Goal: Information Seeking & Learning: Learn about a topic

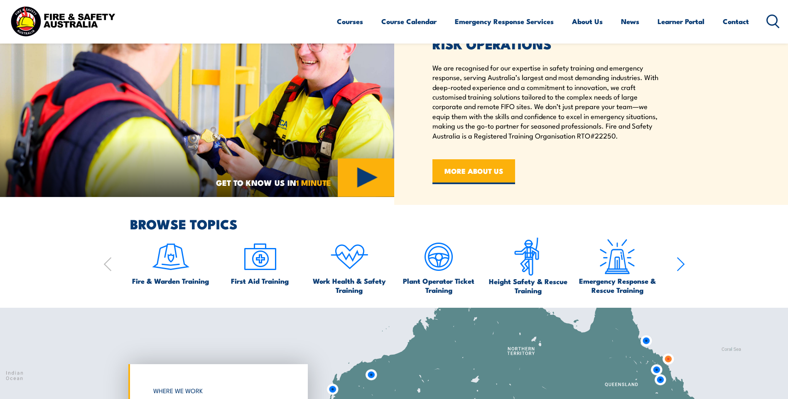
scroll to position [373, 0]
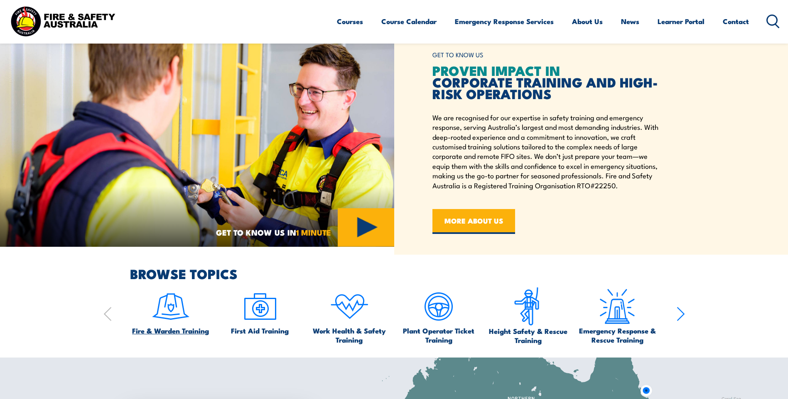
click at [188, 320] on img at bounding box center [170, 306] width 39 height 39
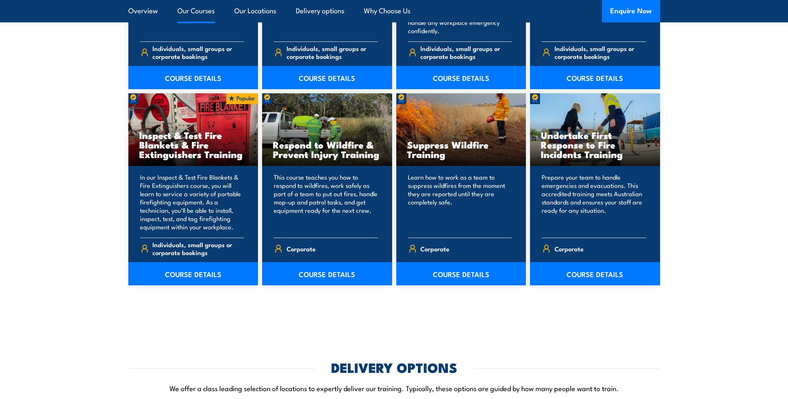
scroll to position [1162, 0]
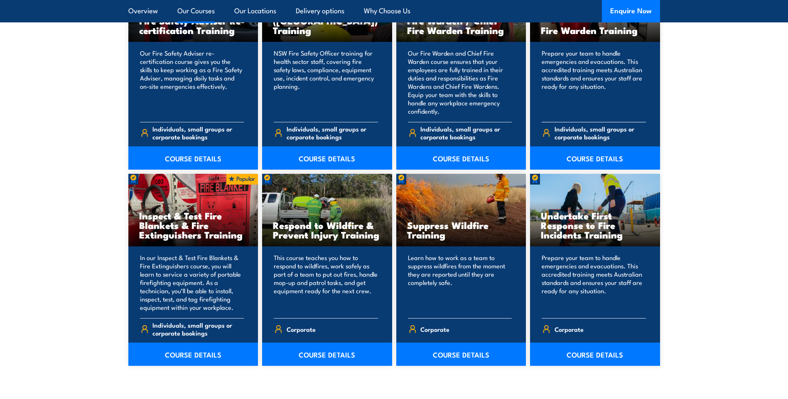
drag, startPoint x: 571, startPoint y: 71, endPoint x: 568, endPoint y: 81, distance: 10.5
click at [571, 71] on p "Prepare your team to handle emergencies and evacuations. This accredited traini…" at bounding box center [593, 82] width 104 height 66
click at [570, 156] on link "COURSE DETAILS" at bounding box center [595, 158] width 130 height 23
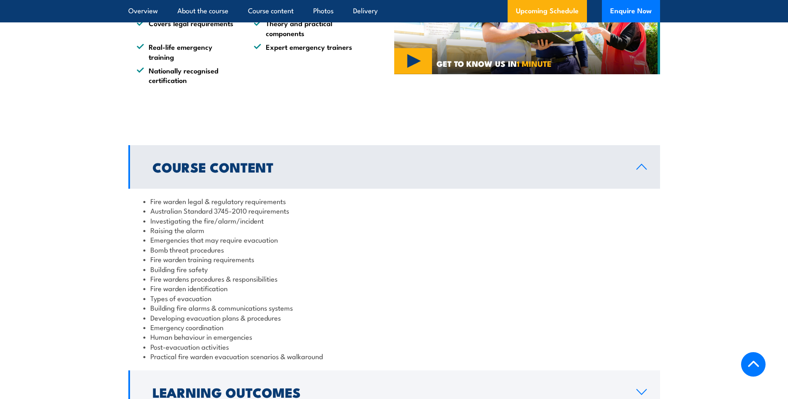
scroll to position [747, 0]
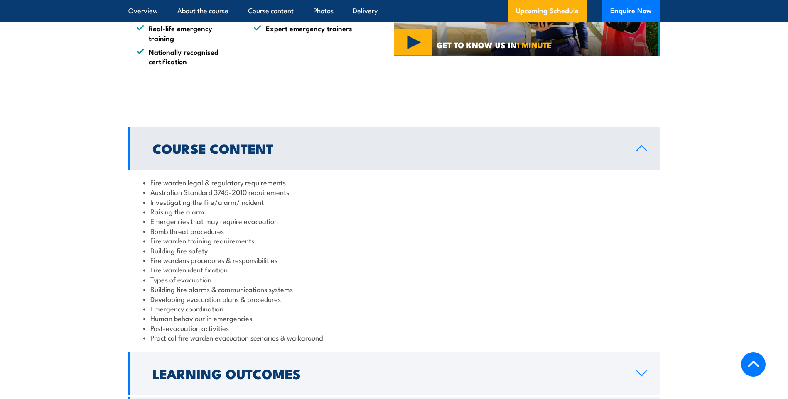
drag, startPoint x: 475, startPoint y: 283, endPoint x: 442, endPoint y: 274, distance: 34.7
click at [442, 274] on li "Fire warden identification" at bounding box center [394, 270] width 502 height 10
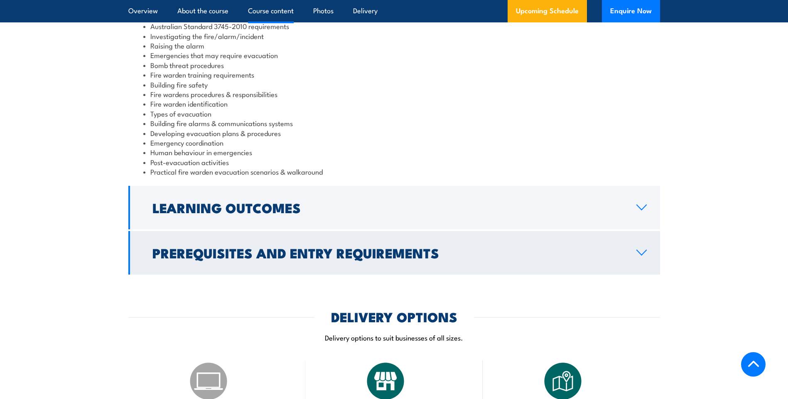
click at [441, 249] on h2 "Prerequisites and Entry Requirements" at bounding box center [387, 253] width 470 height 12
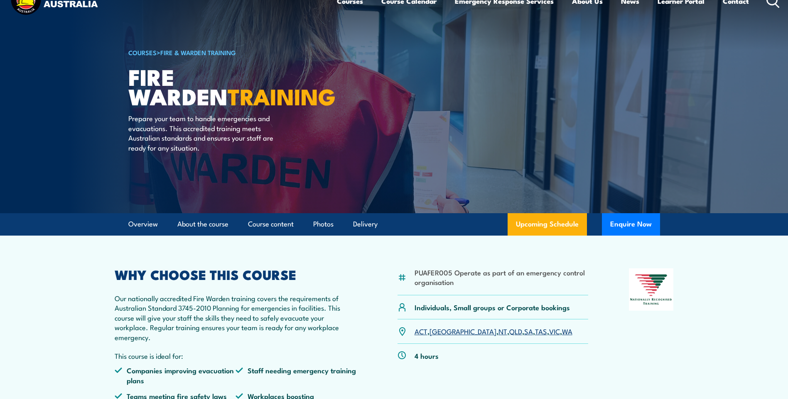
scroll to position [0, 0]
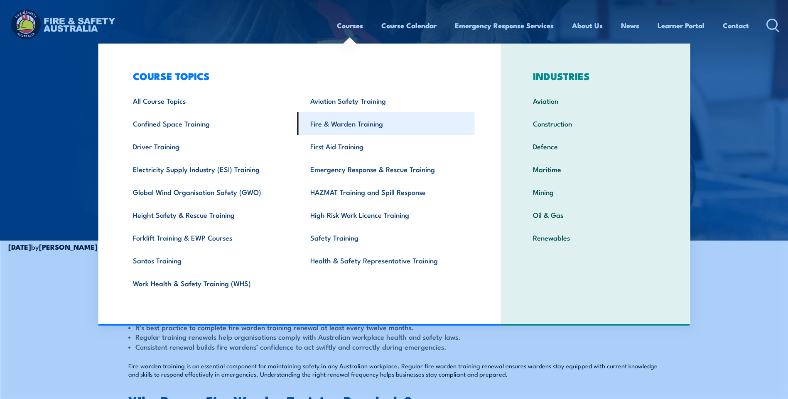
click at [350, 121] on link "Fire & Warden Training" at bounding box center [385, 123] width 177 height 23
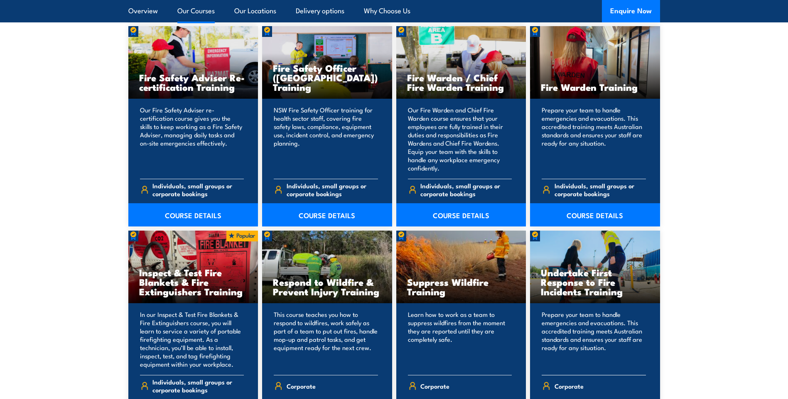
scroll to position [1204, 0]
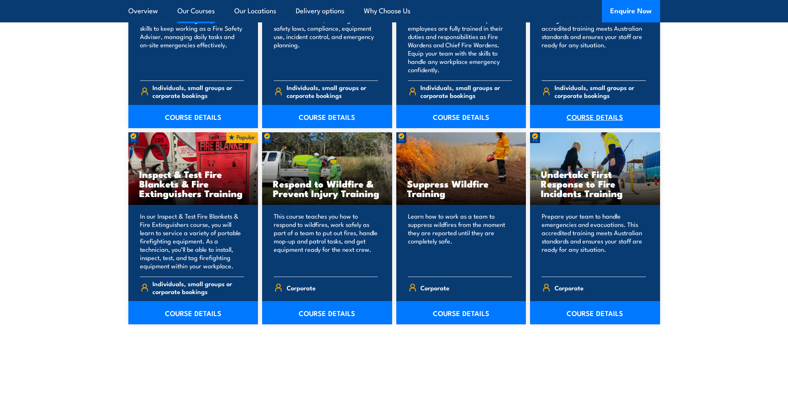
click at [602, 112] on link "COURSE DETAILS" at bounding box center [595, 116] width 130 height 23
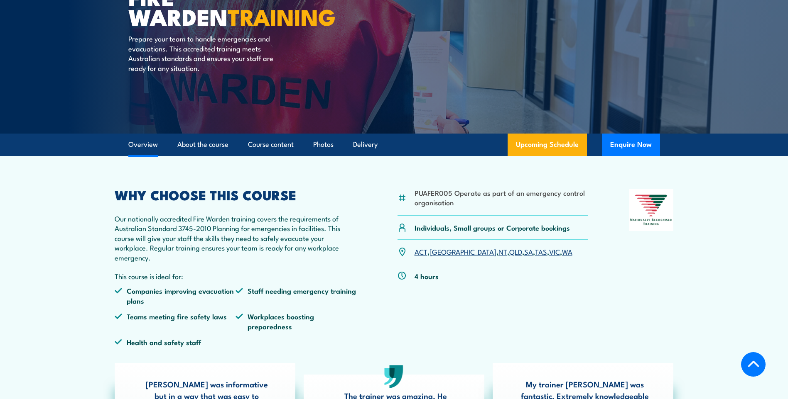
scroll to position [166, 0]
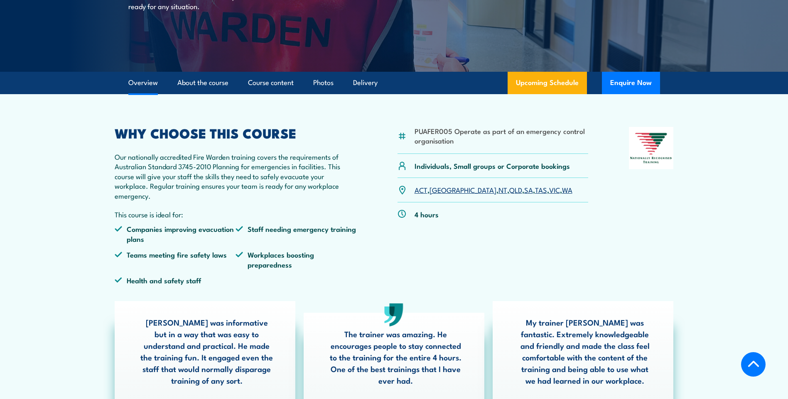
click at [482, 143] on li "PUAFER005 Operate as part of an emergency control organisation" at bounding box center [501, 136] width 174 height 20
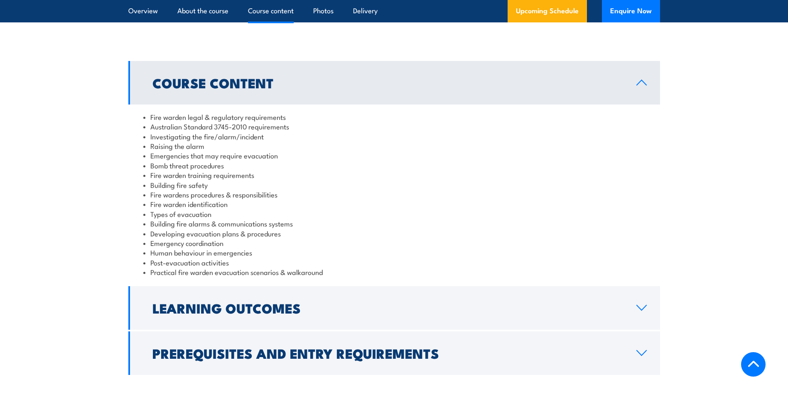
scroll to position [913, 0]
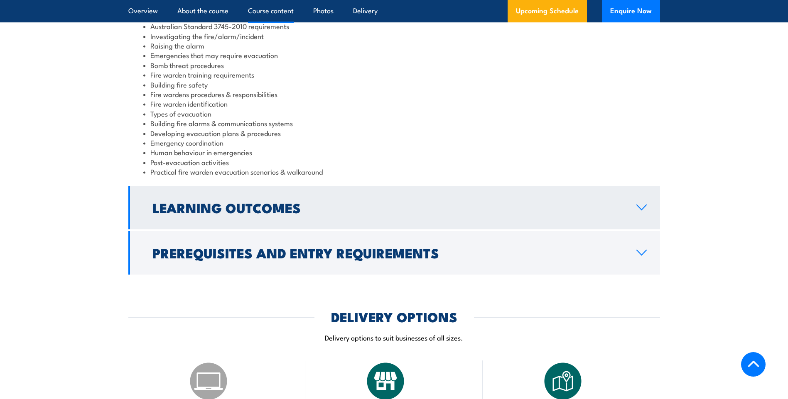
click at [307, 220] on link "Learning Outcomes" at bounding box center [393, 208] width 531 height 44
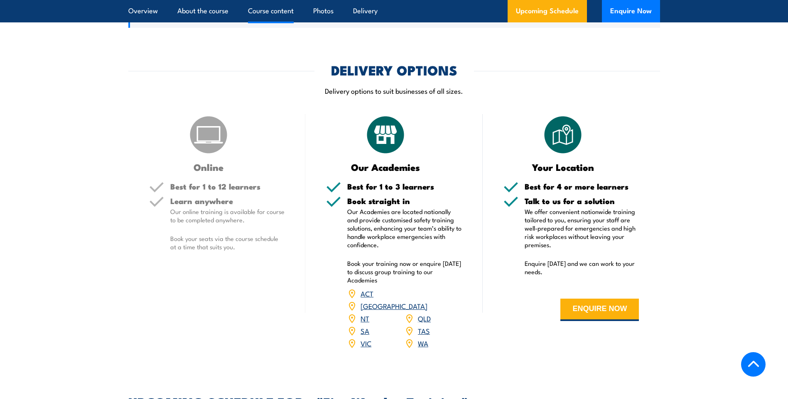
scroll to position [1038, 0]
